Goal: Task Accomplishment & Management: Complete application form

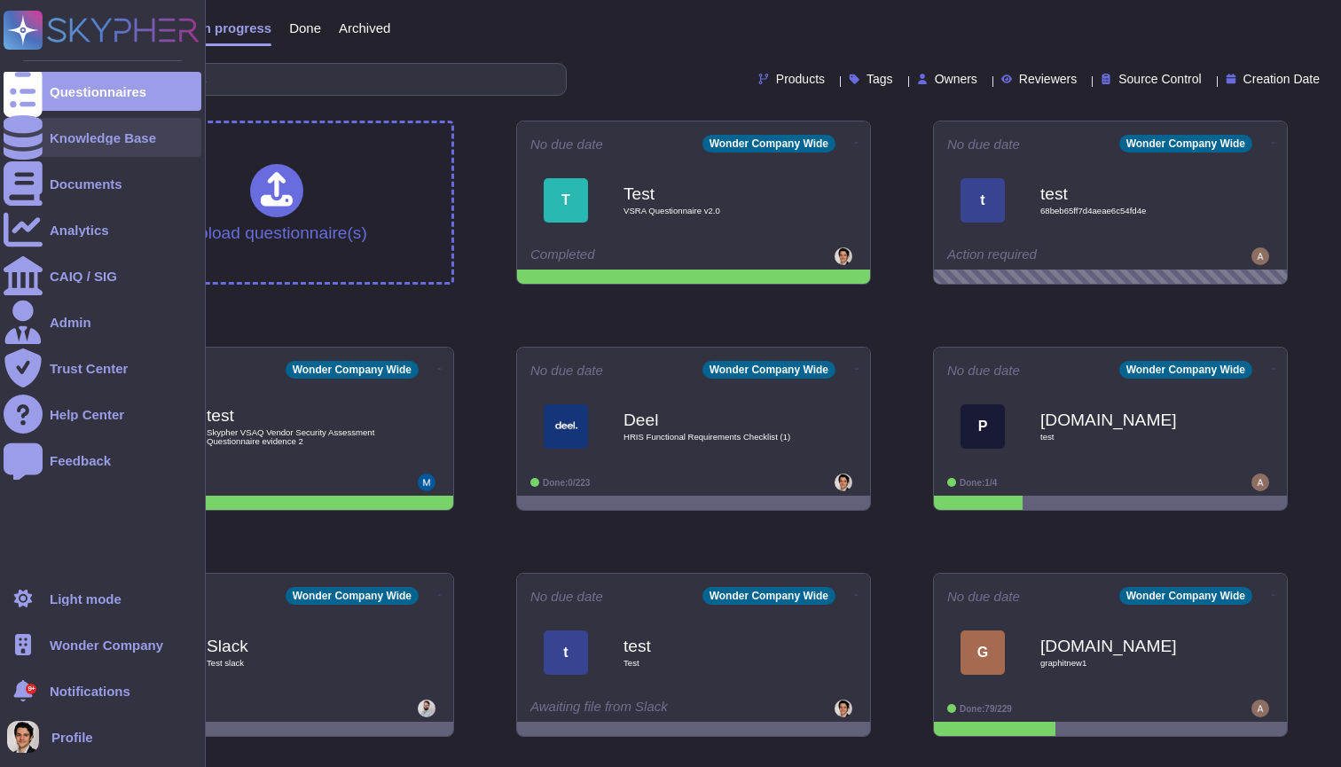
click at [29, 127] on div at bounding box center [23, 137] width 39 height 39
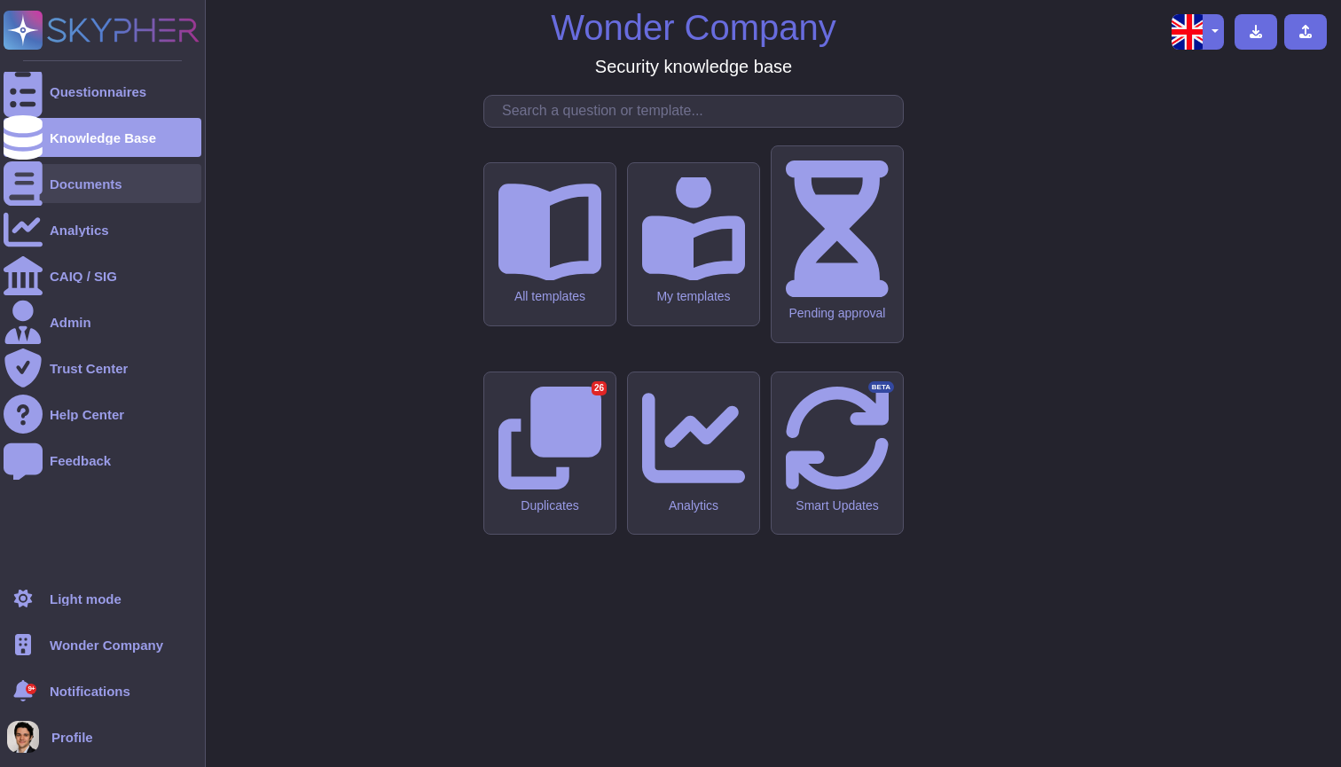
click at [102, 165] on div "Documents" at bounding box center [103, 183] width 198 height 39
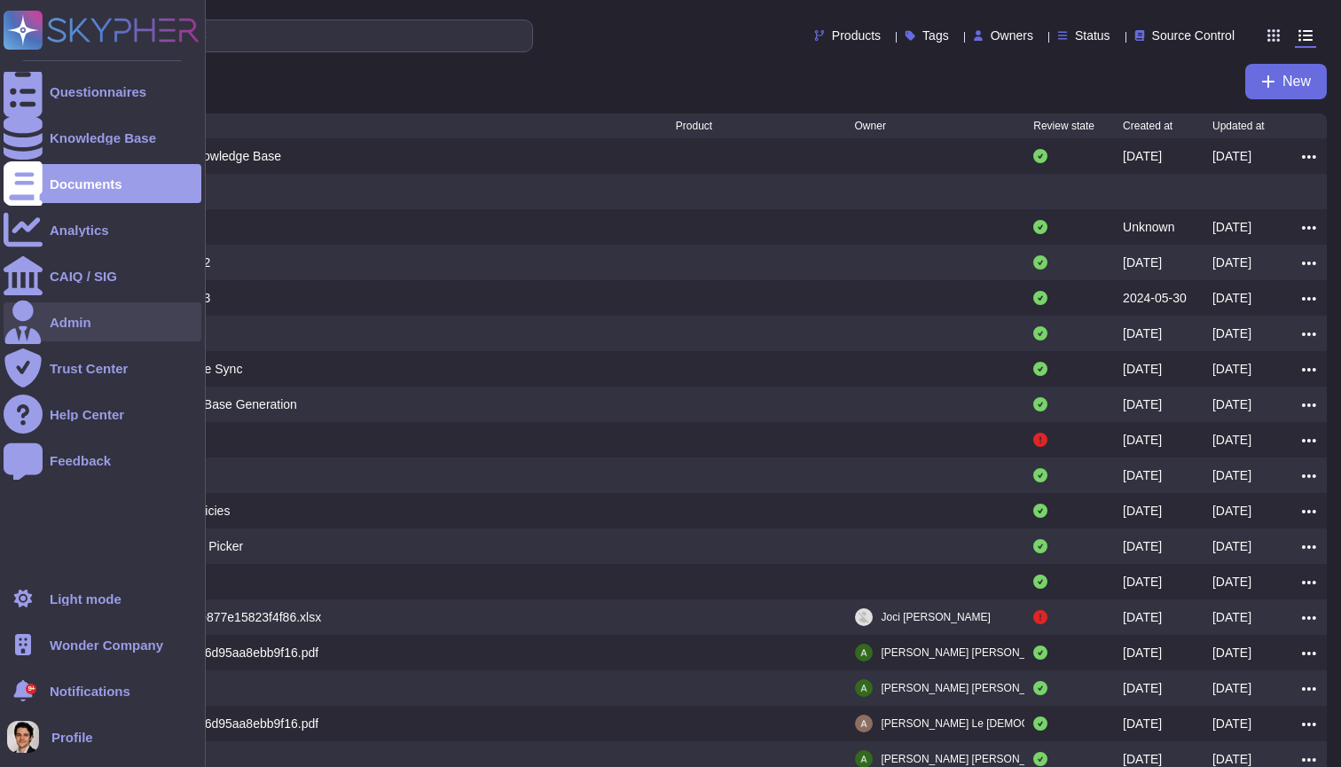
click at [117, 308] on div "Admin" at bounding box center [103, 321] width 198 height 39
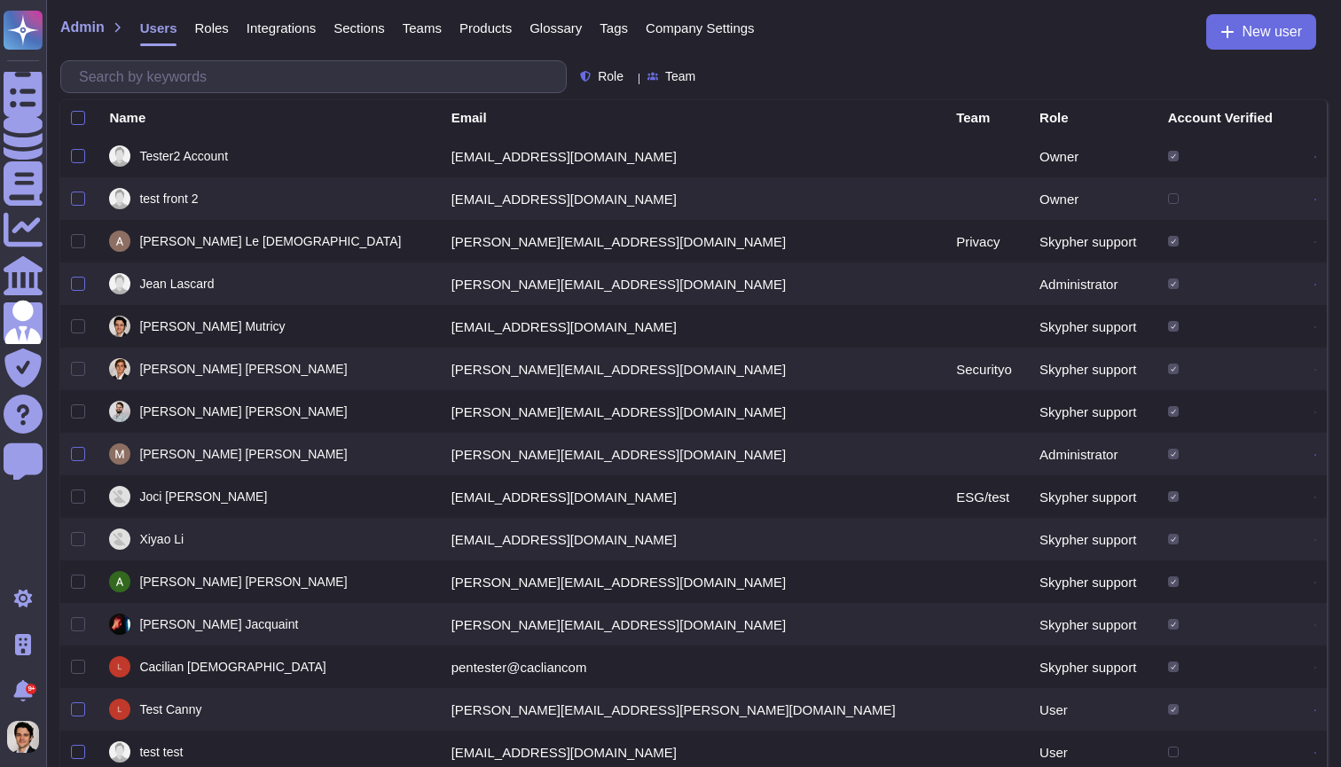
click at [236, 21] on div "Integrations" at bounding box center [272, 31] width 87 height 35
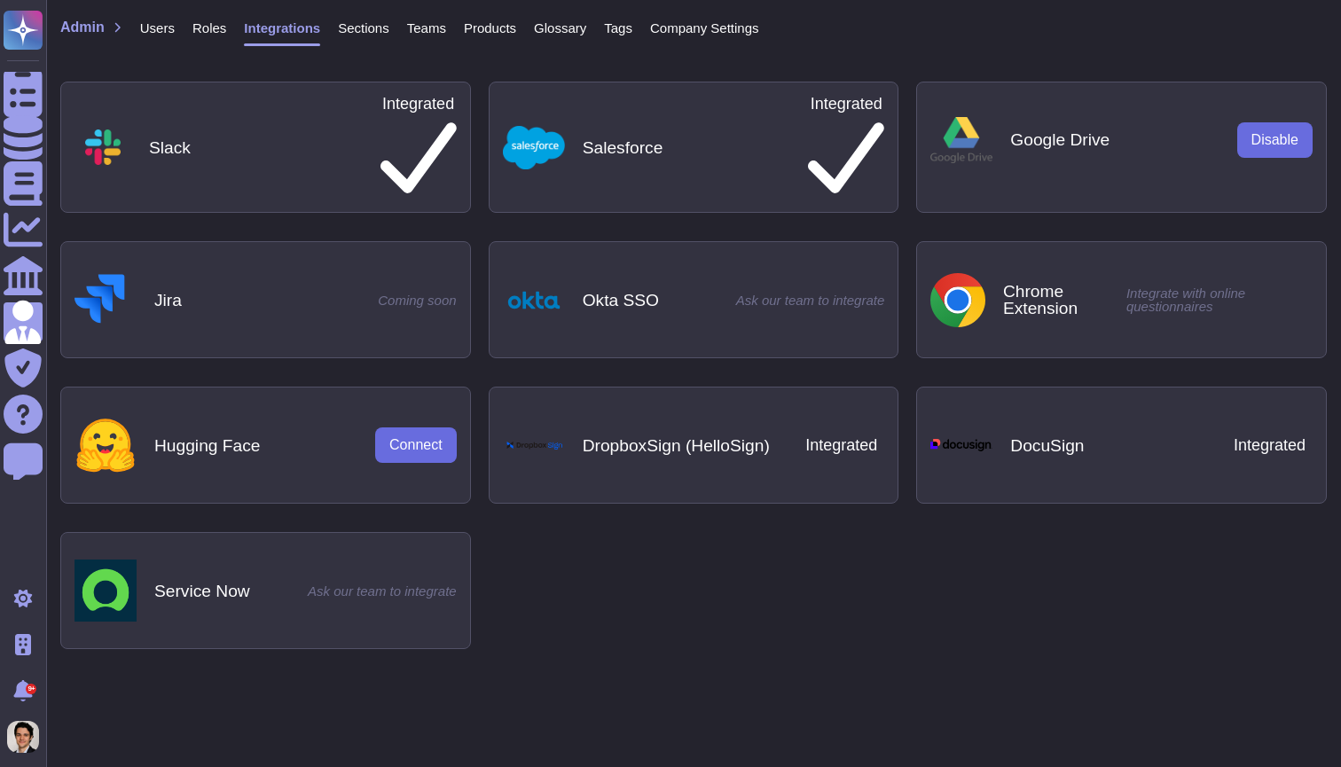
click at [223, 31] on span "Roles" at bounding box center [209, 27] width 34 height 13
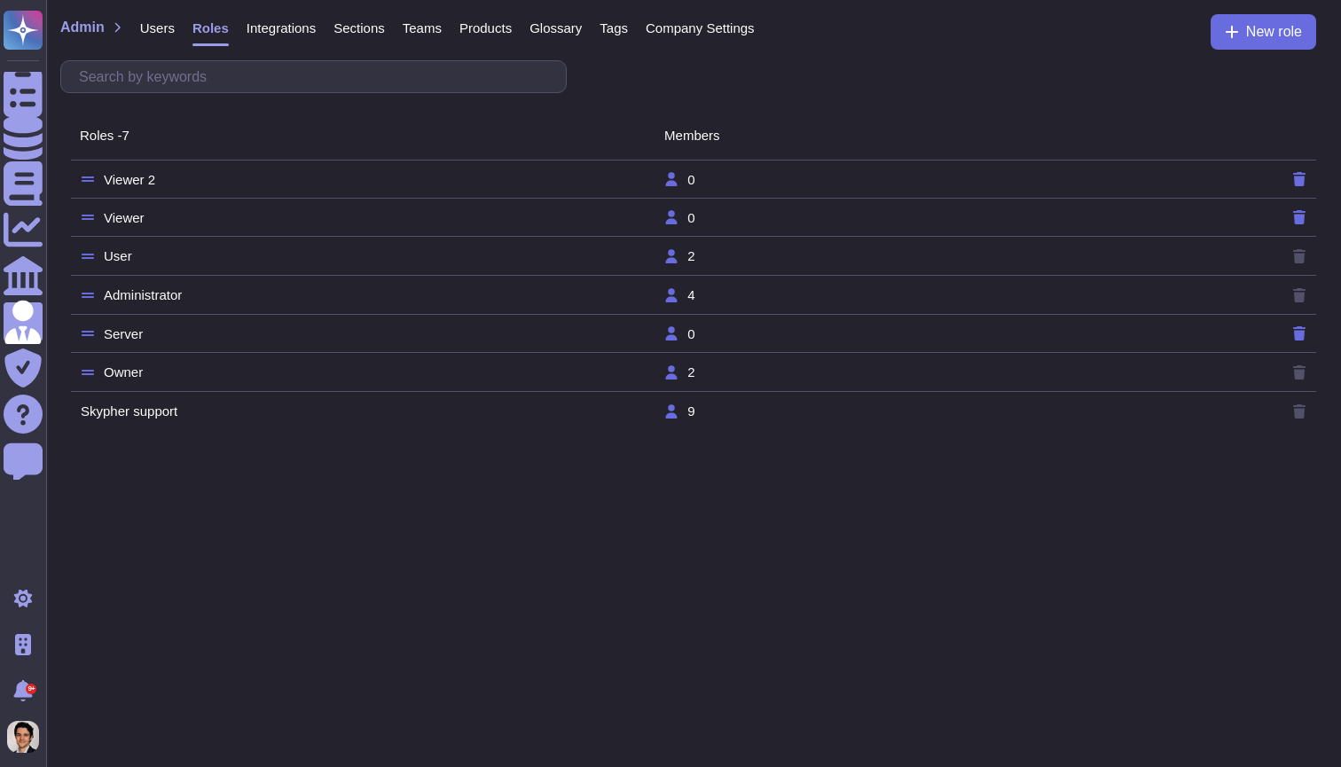
click at [439, 30] on span "Teams" at bounding box center [422, 27] width 39 height 13
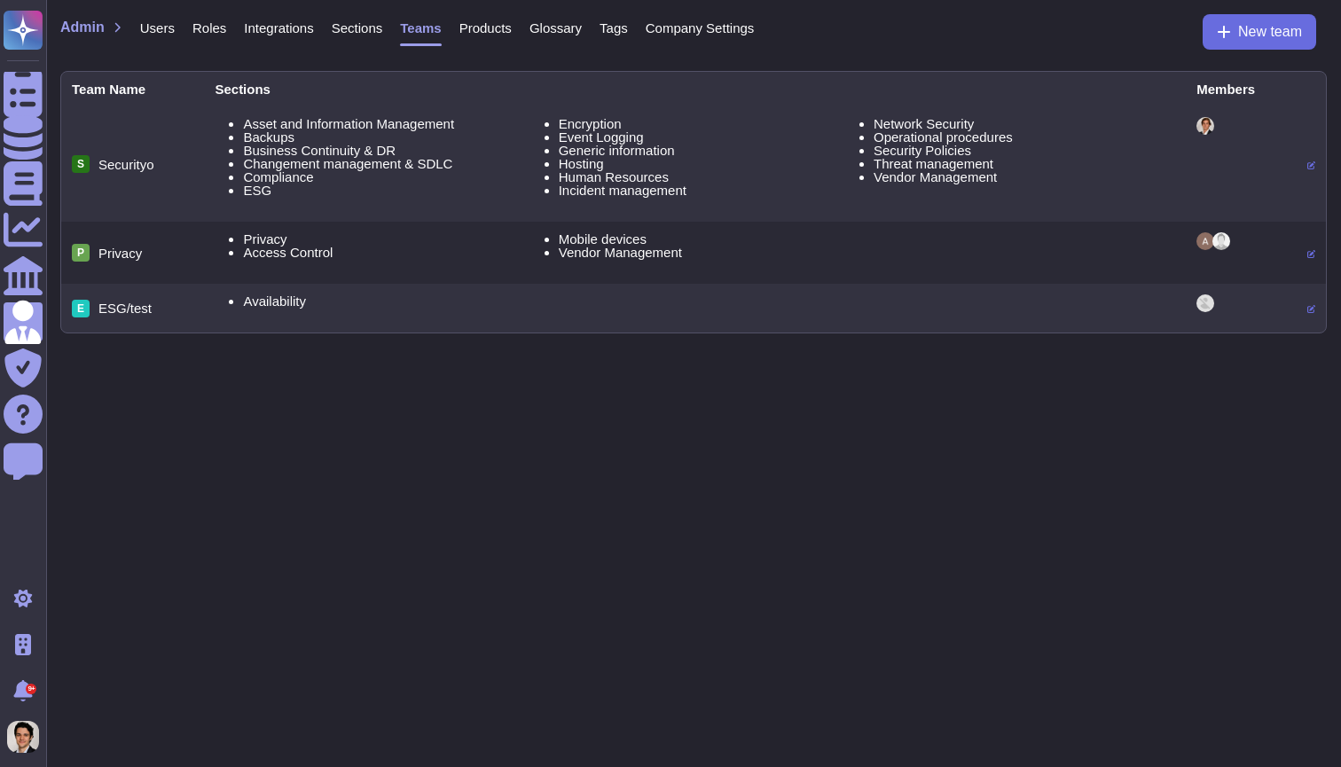
click at [502, 19] on div "Products" at bounding box center [477, 31] width 70 height 35
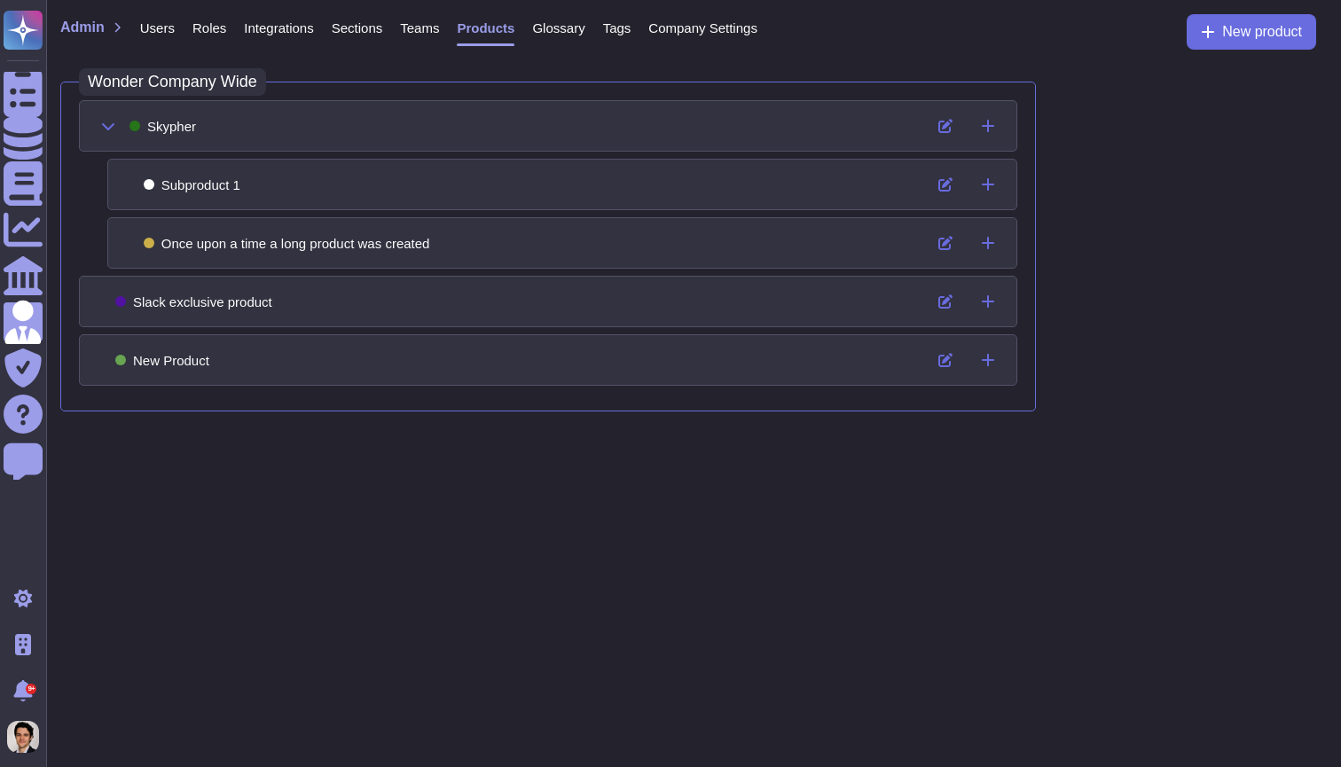
click at [564, 27] on span "Glossary" at bounding box center [558, 27] width 52 height 13
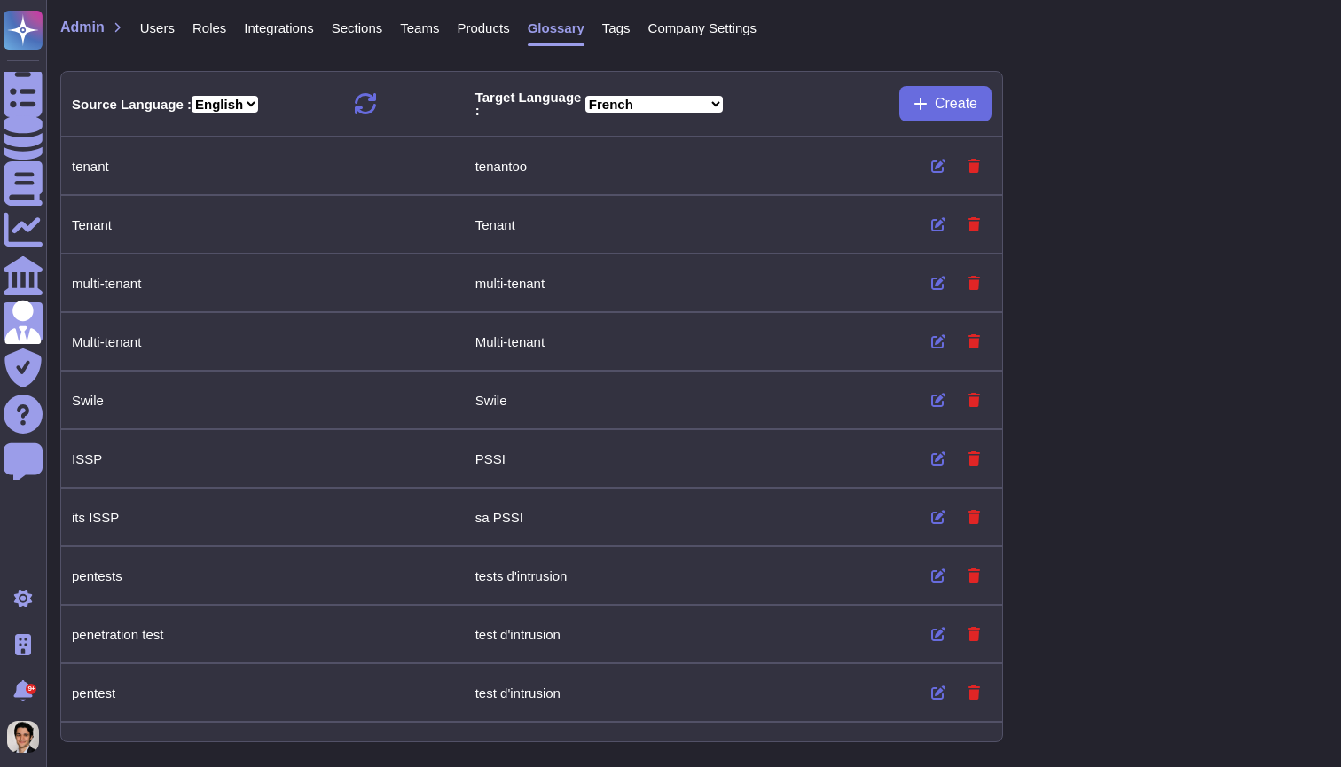
click at [630, 27] on span "Tags" at bounding box center [616, 27] width 28 height 13
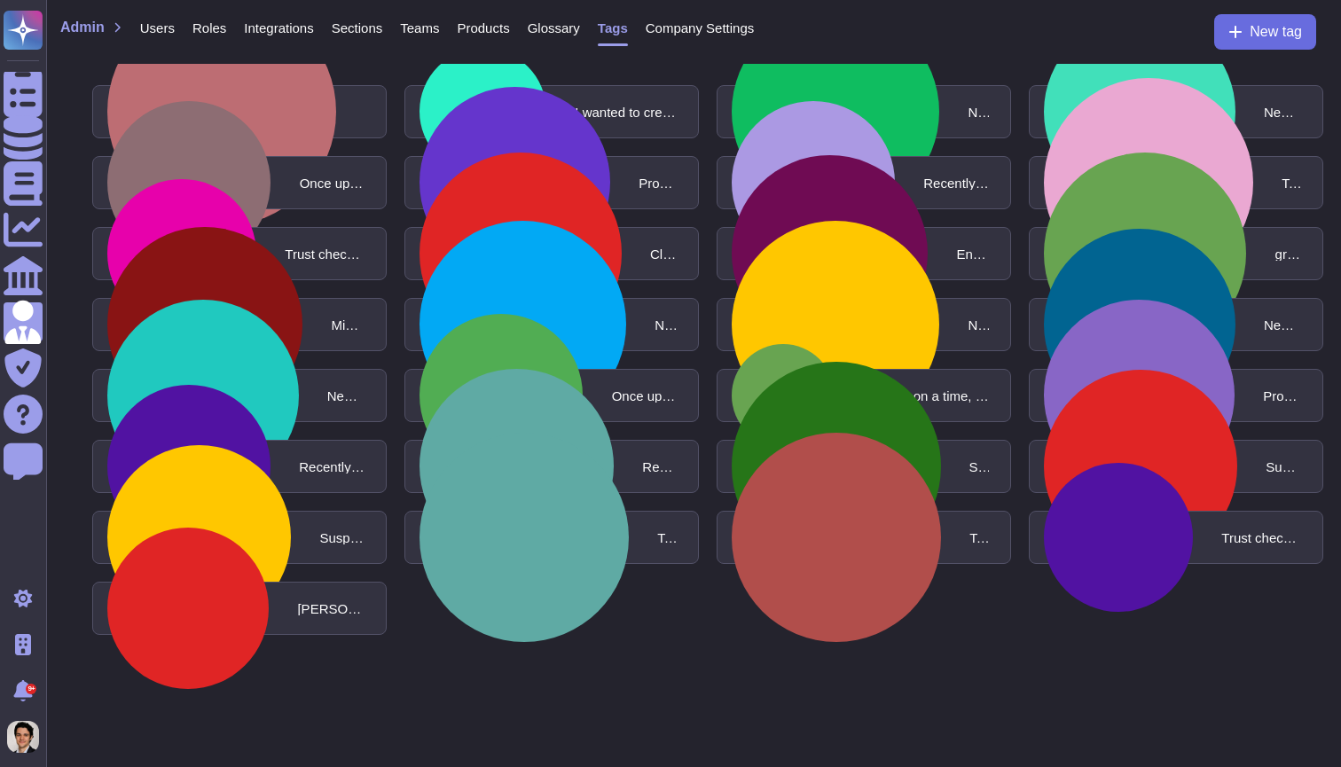
click at [727, 35] on span "Company Settings" at bounding box center [699, 27] width 109 height 13
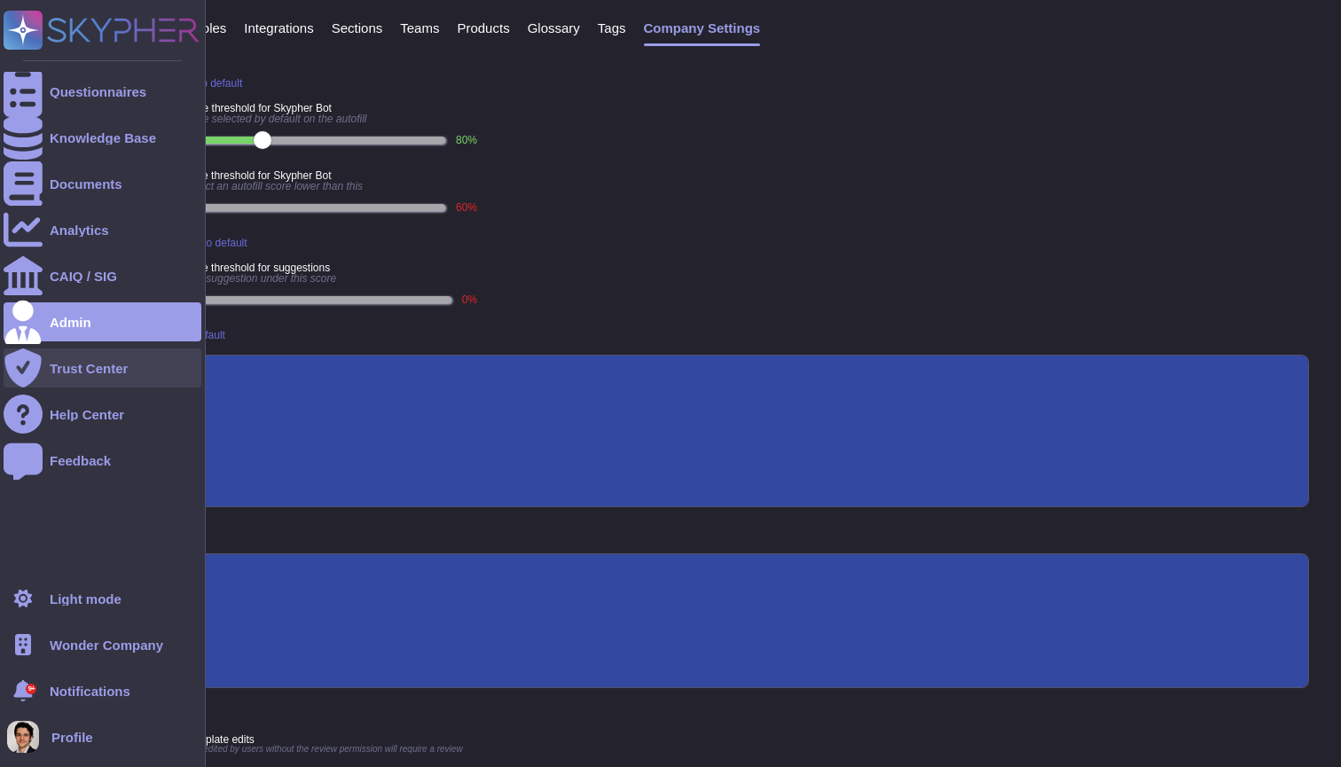
click at [57, 359] on div "Trust Center" at bounding box center [103, 367] width 198 height 39
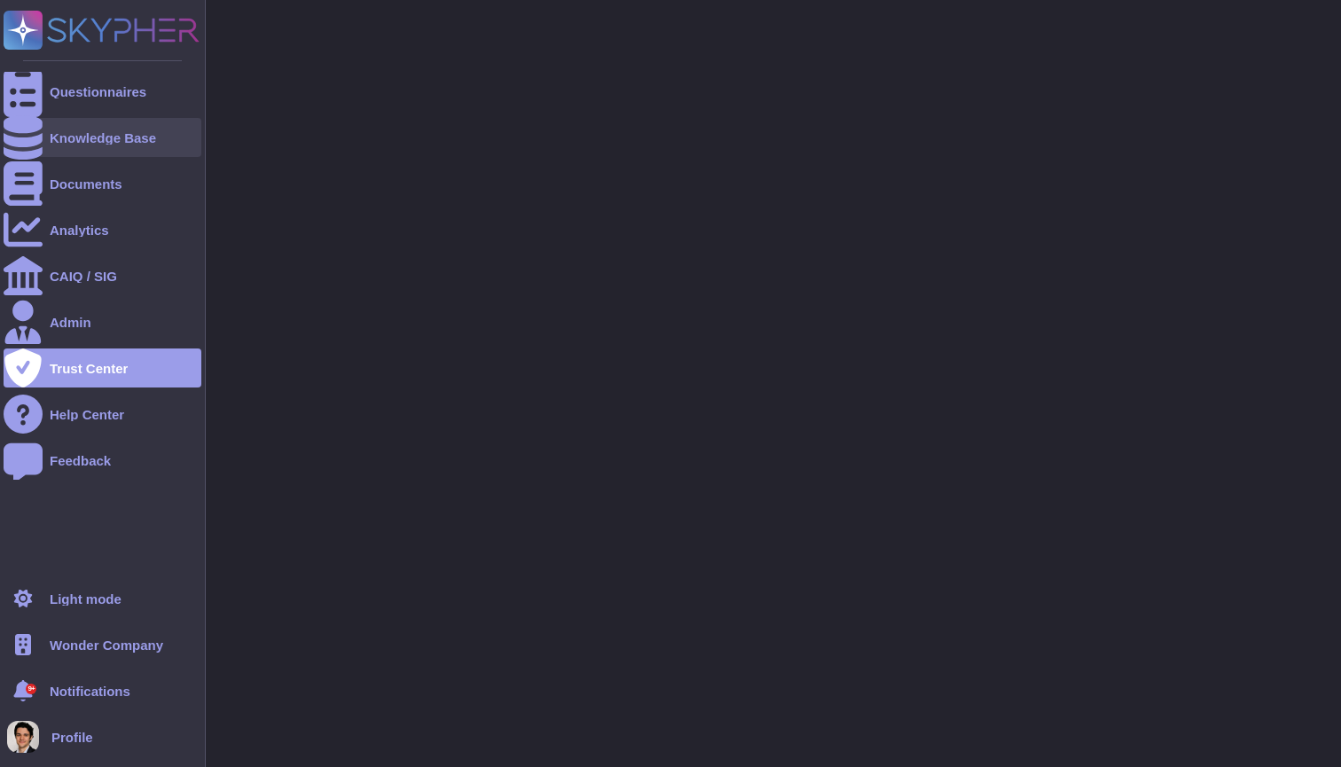
click at [53, 121] on div "Knowledge Base" at bounding box center [103, 137] width 198 height 39
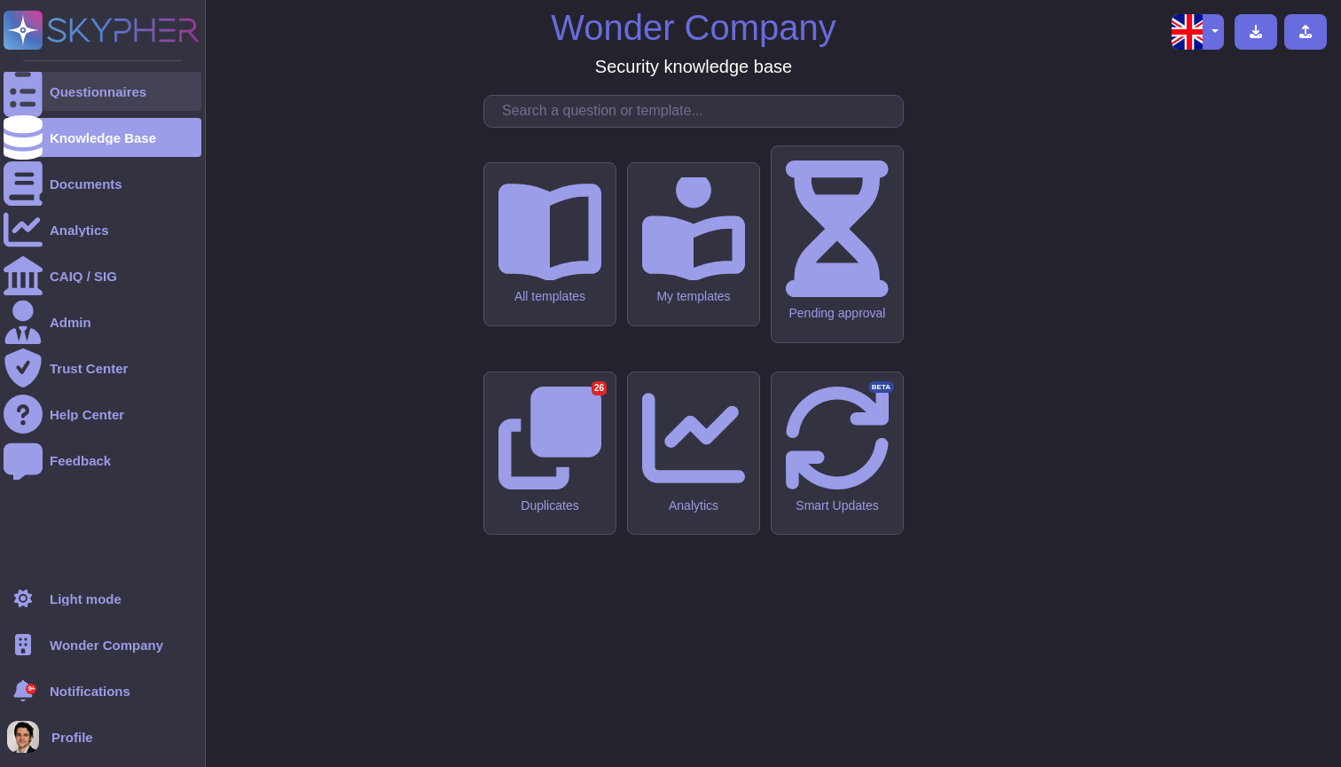
click at [75, 100] on div "Questionnaires" at bounding box center [103, 91] width 198 height 39
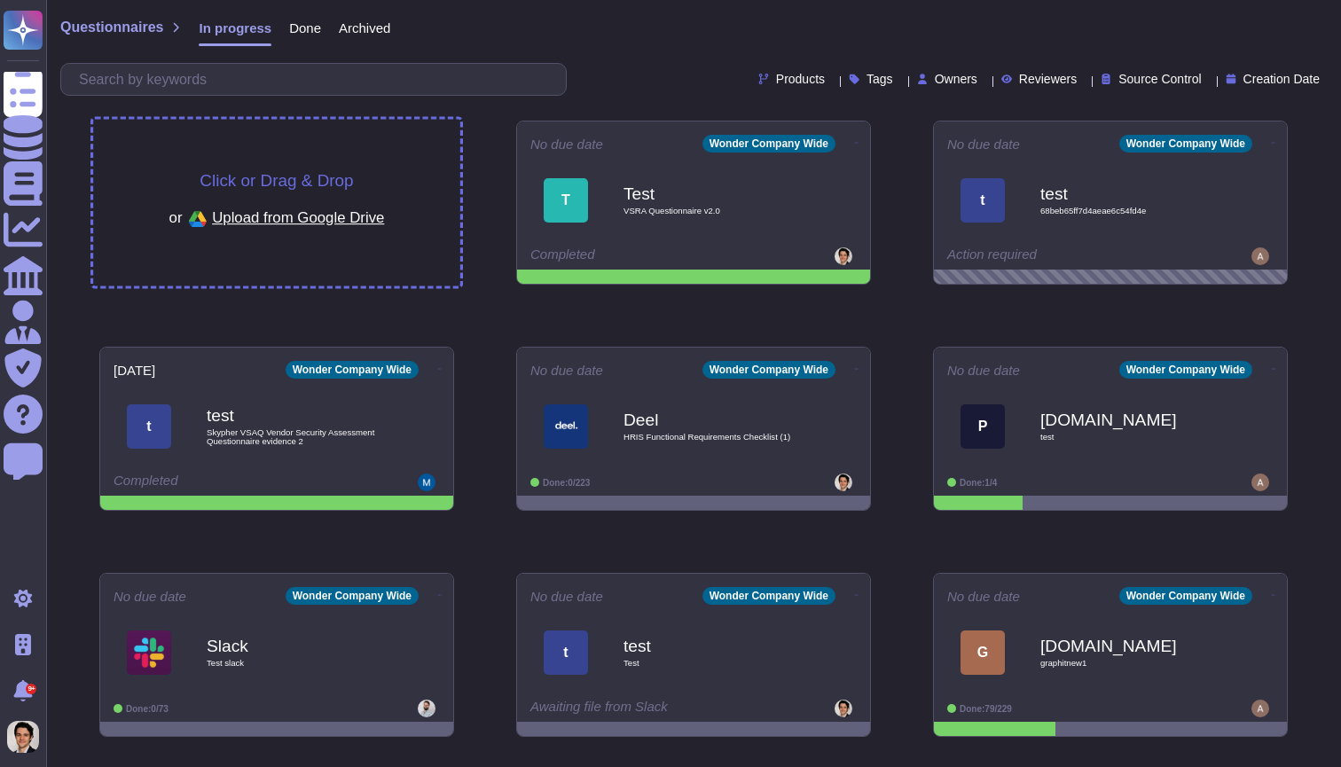
click at [385, 180] on div "Click or Drag & Drop or Upload from Google Drive" at bounding box center [276, 202] width 215 height 61
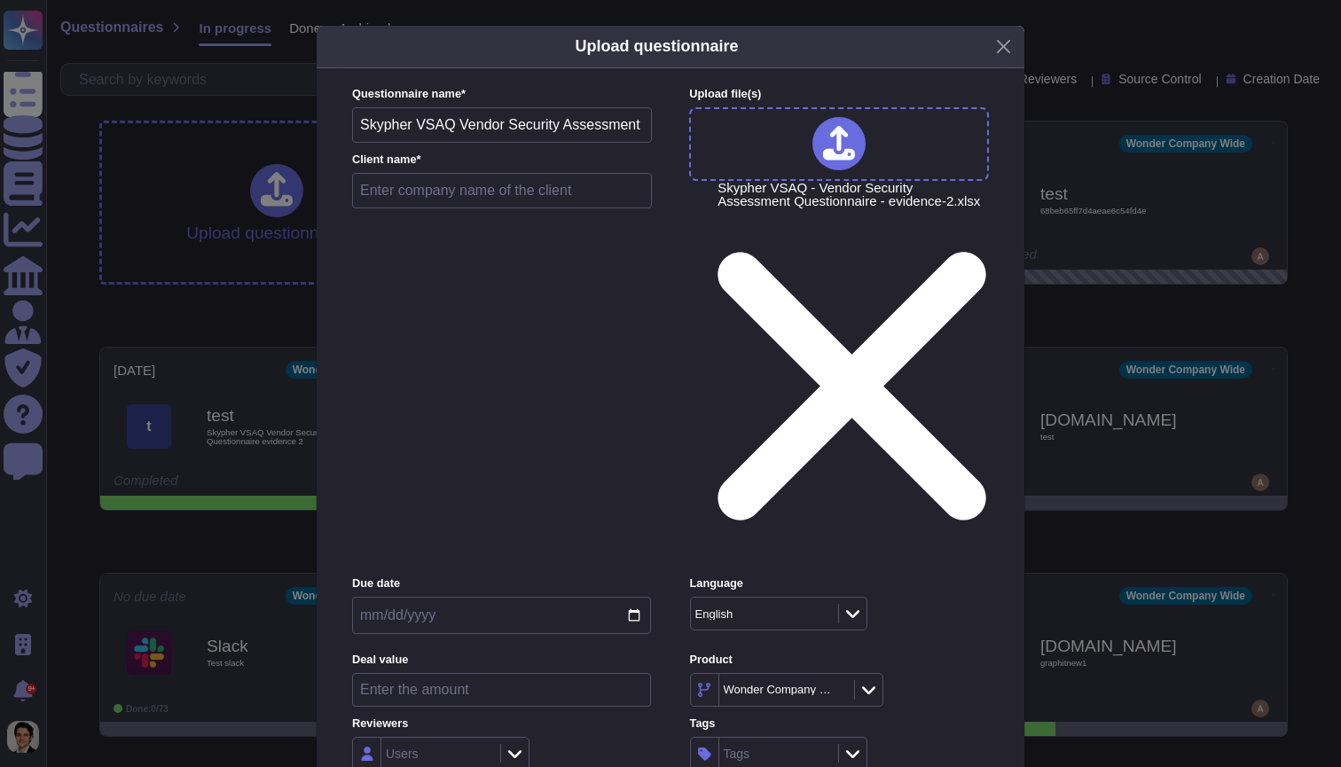
click at [426, 208] on input "text" at bounding box center [502, 190] width 300 height 35
type input "Test"
click at [478, 547] on div "Inside (<100 users)" at bounding box center [441, 539] width 158 height 40
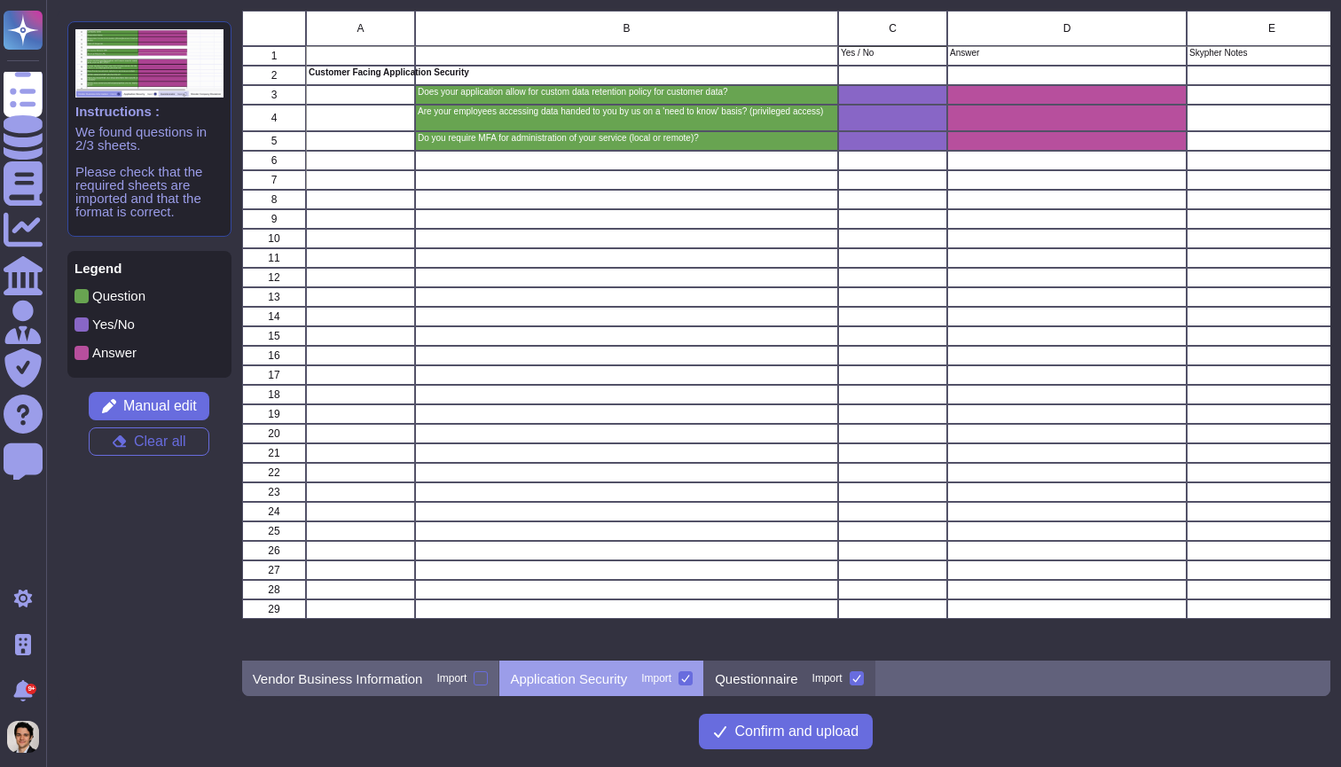
click at [793, 668] on div "Questionnaire Import" at bounding box center [789, 678] width 170 height 35
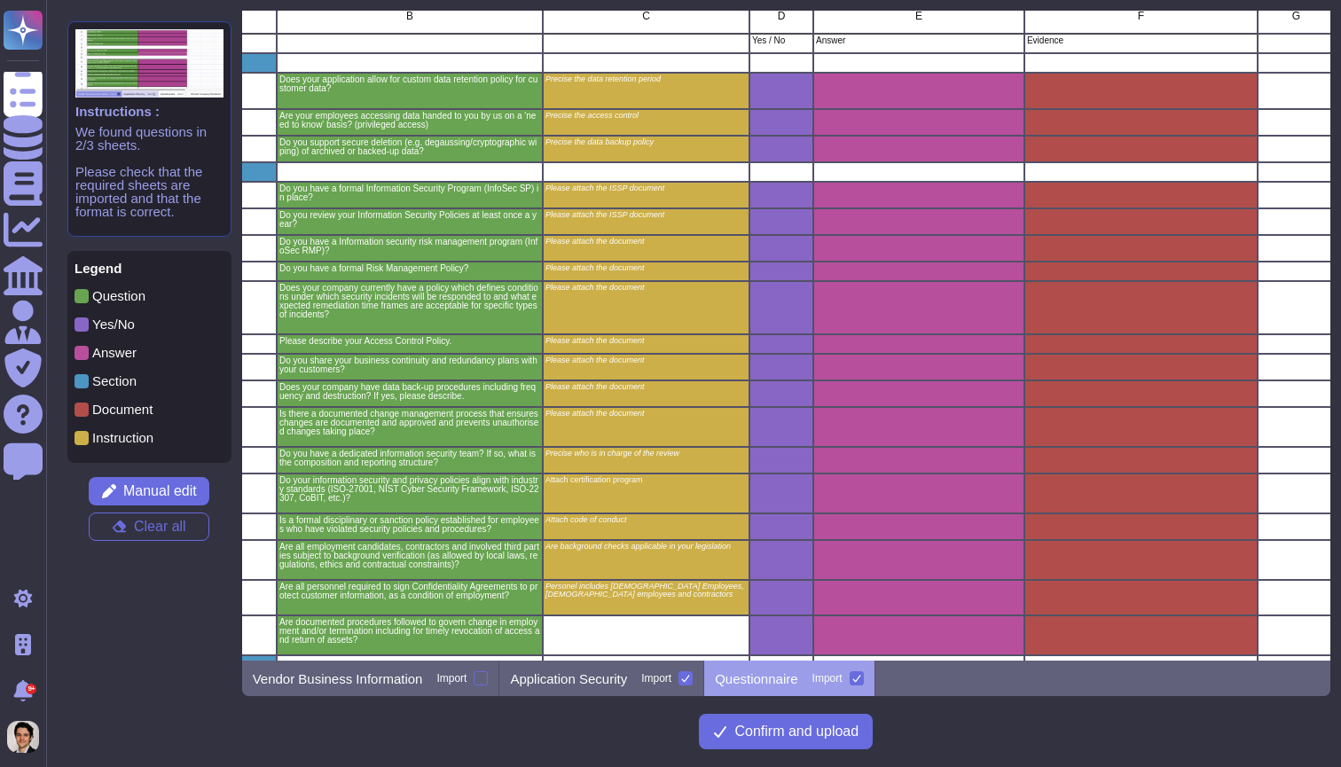
scroll to position [12, 107]
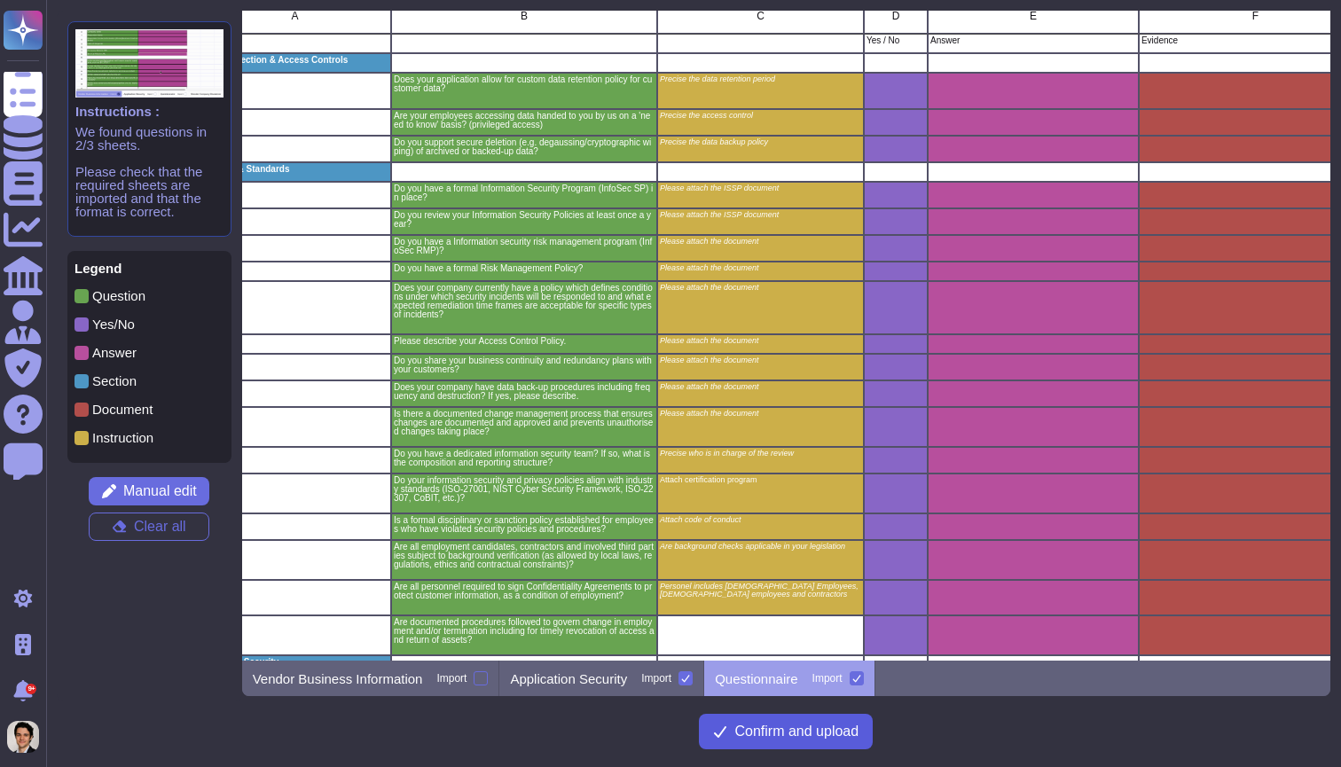
click at [786, 724] on span "Confirm and upload" at bounding box center [796, 731] width 124 height 14
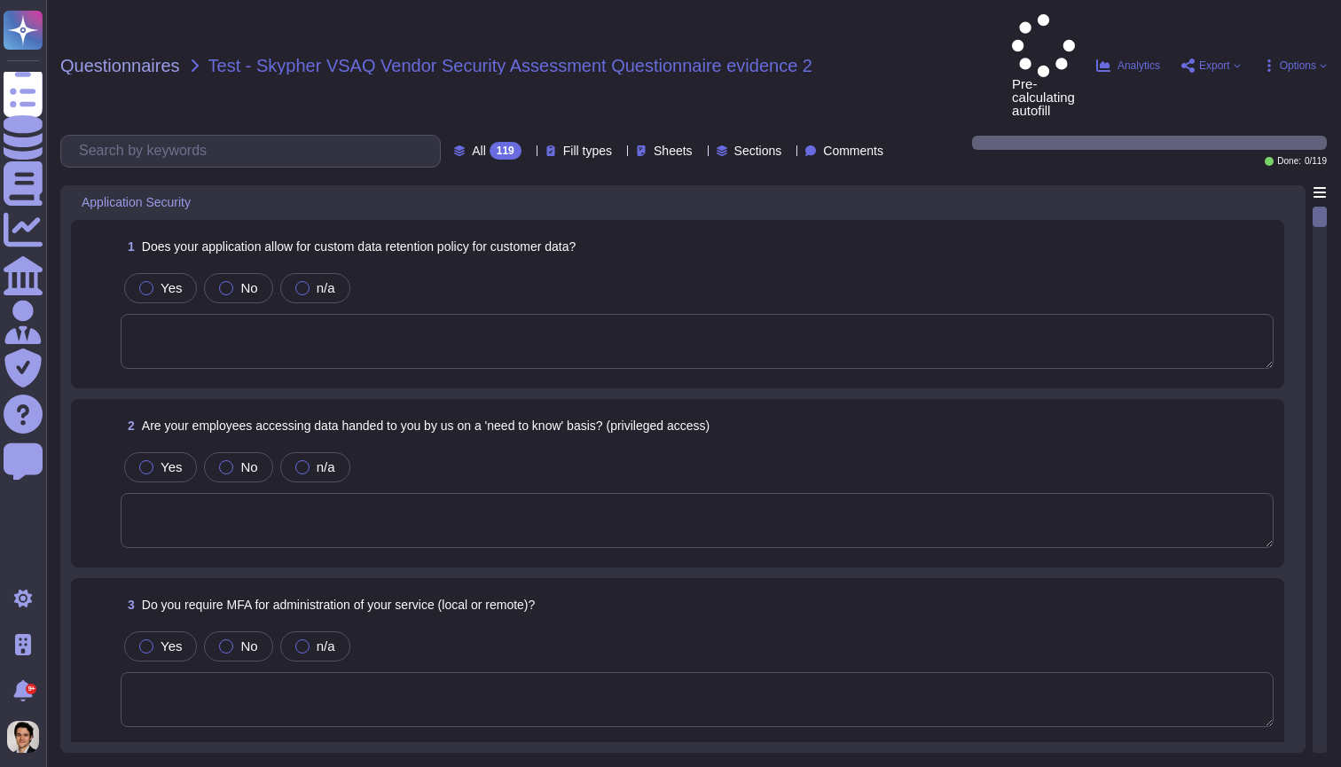
click at [995, 1] on div "Questionnaires Test - Skypher VSAQ Vendor Security Assessment Questionnaire evi…" at bounding box center [693, 383] width 1295 height 767
